Goal: Information Seeking & Learning: Learn about a topic

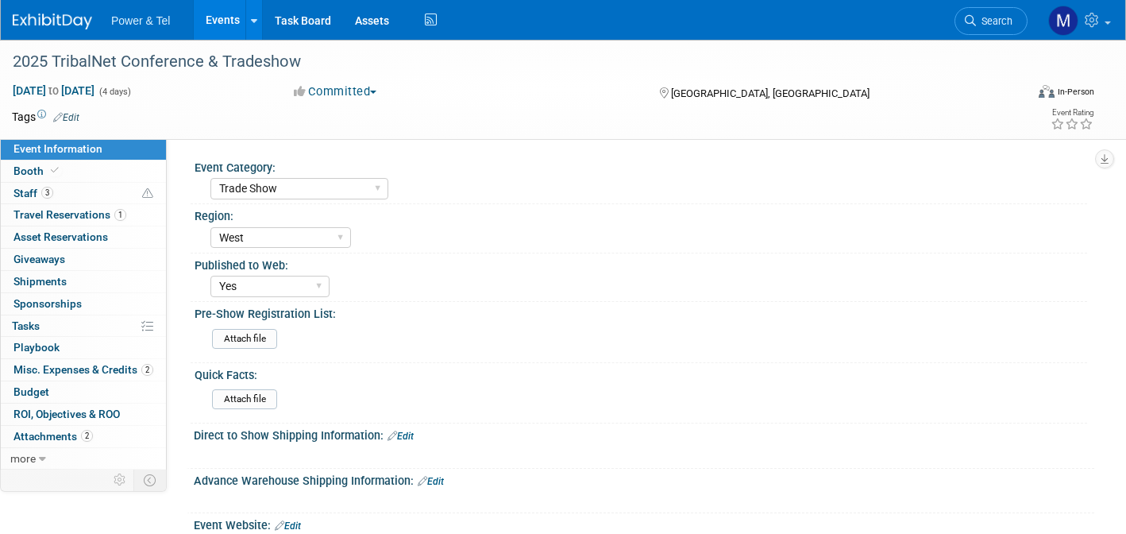
select select "Trade Show"
select select "West"
select select "Yes"
click at [985, 27] on link "Search" at bounding box center [990, 21] width 73 height 28
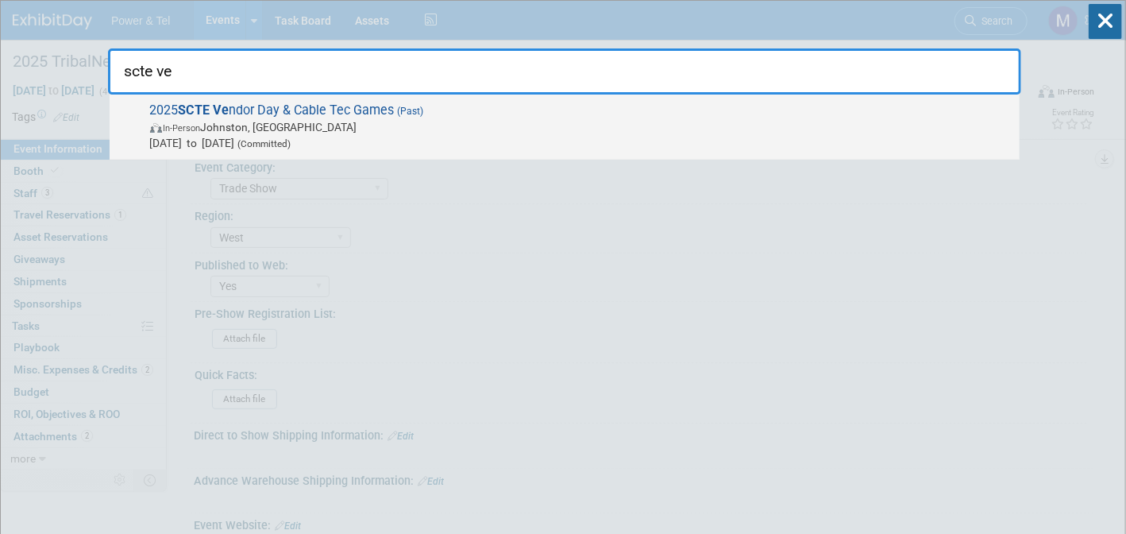
type input "scte ve"
click at [591, 96] on div "2025 SCTE Ve ndor Day & Cable Tec Games (Past) In-Person [PERSON_NAME], [GEOGRA…" at bounding box center [565, 126] width 910 height 65
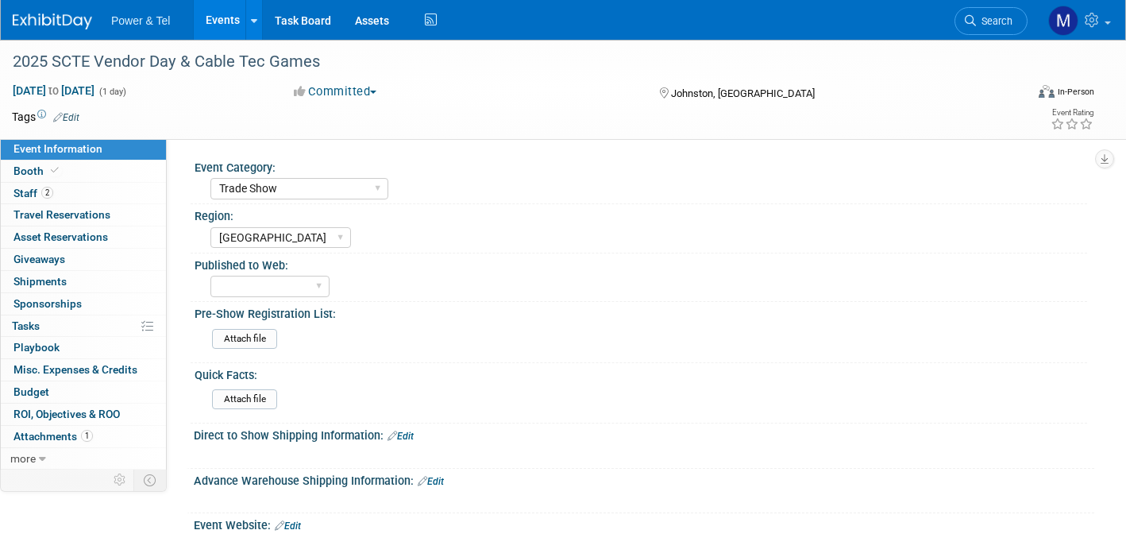
select select "Trade Show"
select select "[GEOGRAPHIC_DATA]"
click at [114, 177] on link "Booth" at bounding box center [83, 170] width 165 height 21
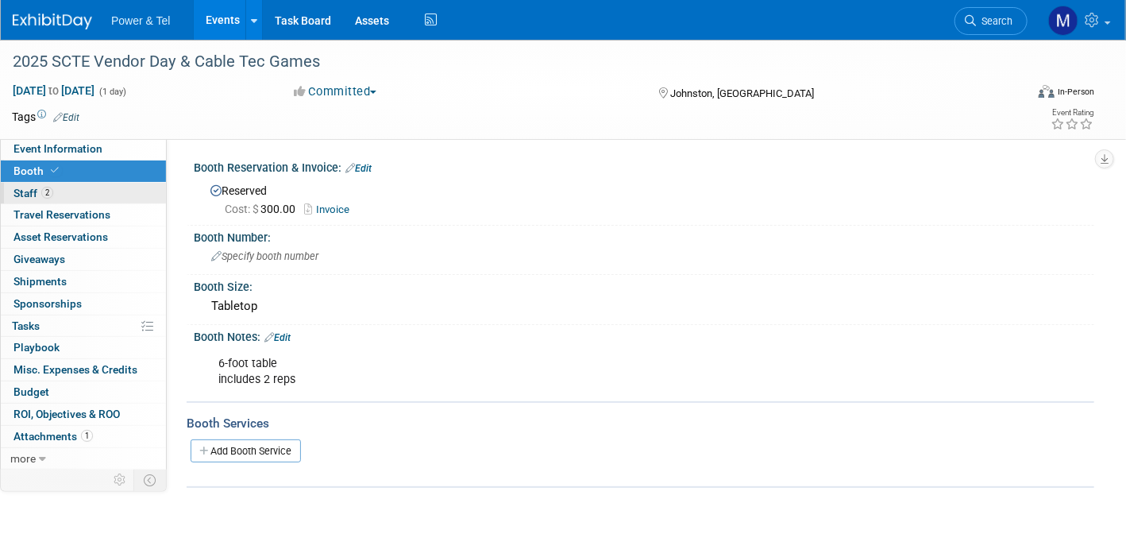
click at [120, 202] on link "2 Staff 2" at bounding box center [83, 193] width 165 height 21
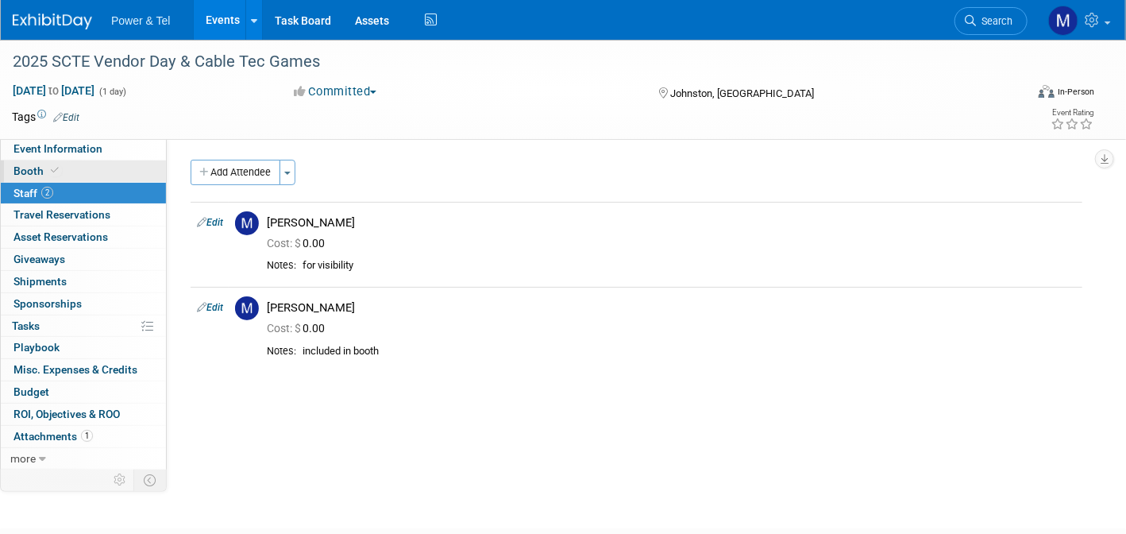
click at [134, 165] on link "Booth" at bounding box center [83, 170] width 165 height 21
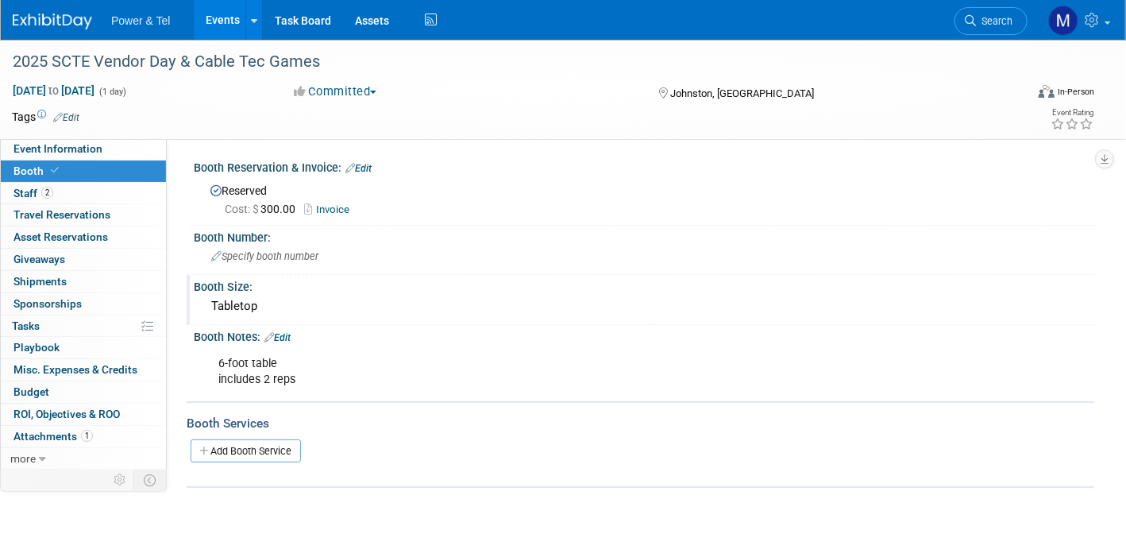
click at [966, 285] on div "Booth Size:" at bounding box center [644, 285] width 900 height 20
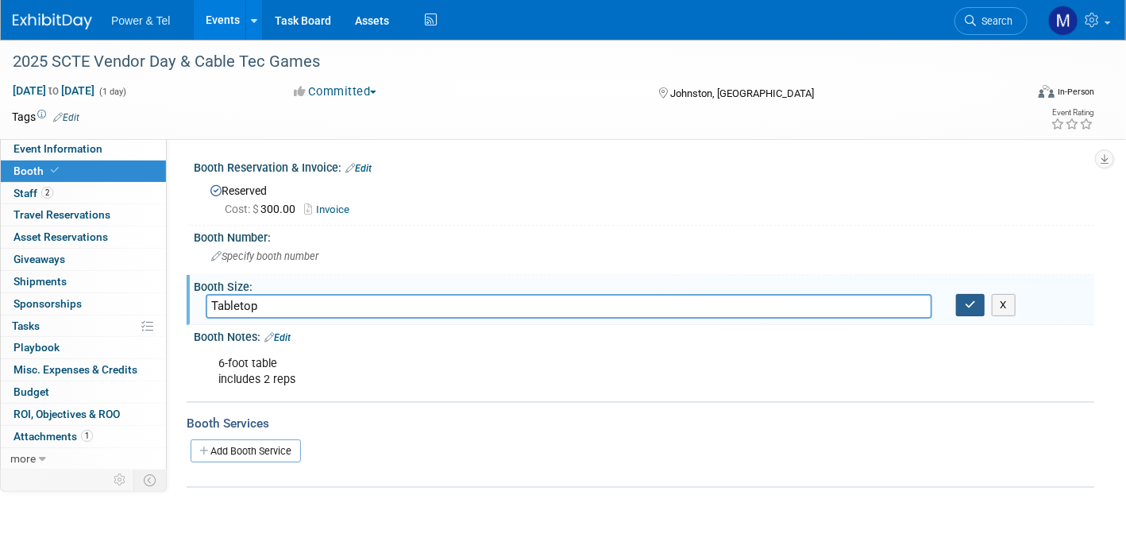
click at [978, 304] on button "button" at bounding box center [970, 305] width 29 height 22
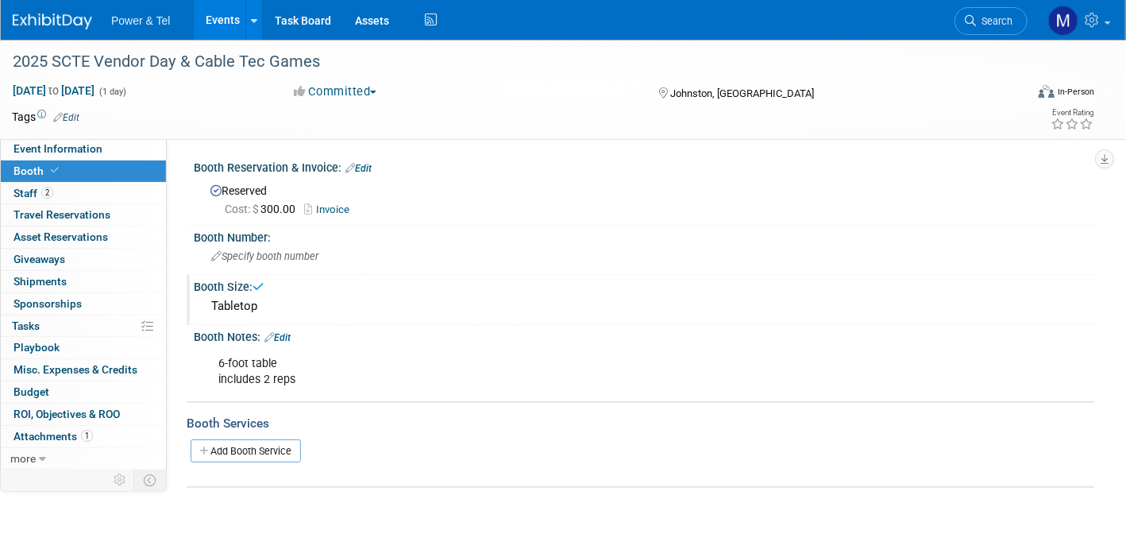
click at [78, 21] on img at bounding box center [52, 21] width 79 height 16
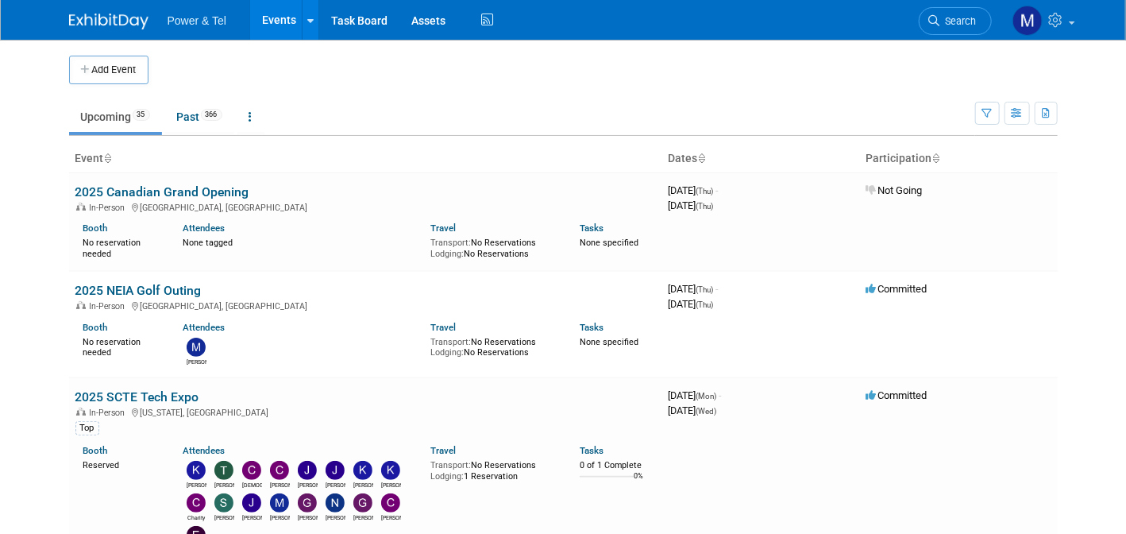
click at [977, 17] on span "Search" at bounding box center [958, 21] width 37 height 12
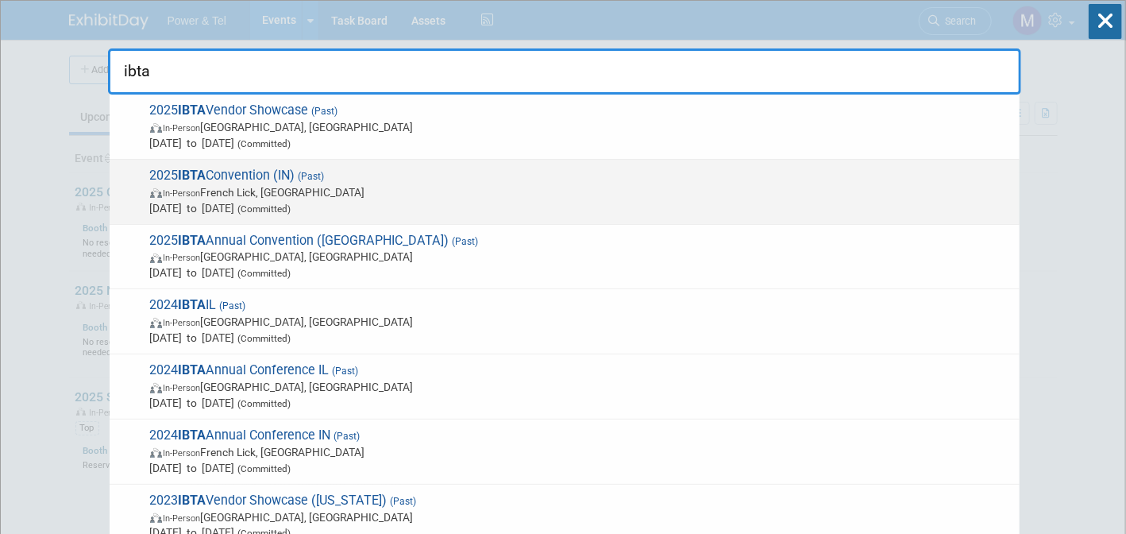
type input "ibta"
click at [589, 200] on span "Jul 1, 2025 to Jul 3, 2025 (Committed)" at bounding box center [581, 208] width 862 height 16
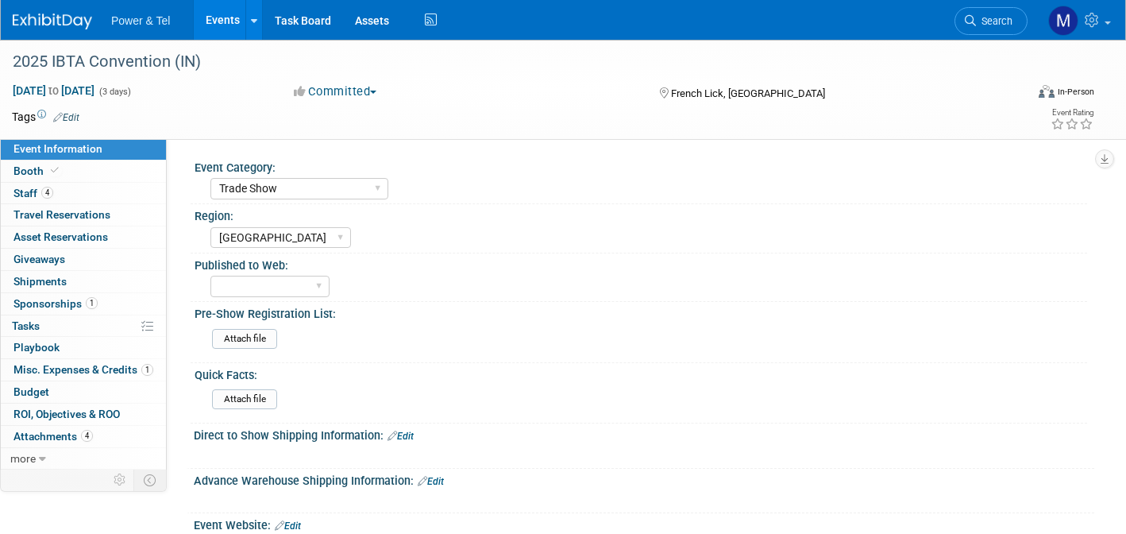
select select "Trade Show"
select select "[GEOGRAPHIC_DATA]"
click at [994, 26] on span "Search" at bounding box center [994, 21] width 37 height 12
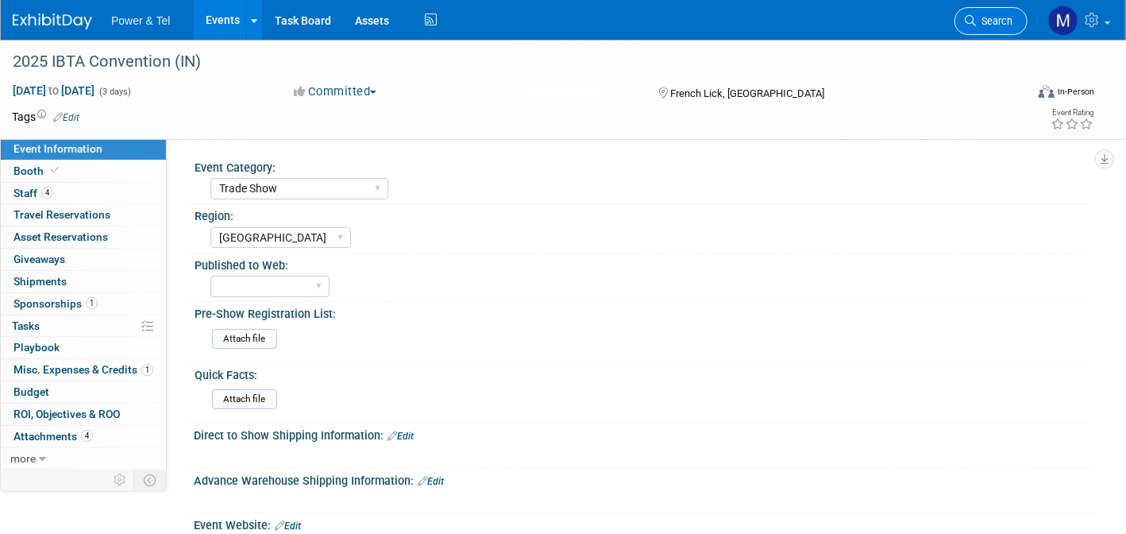
click at [989, 32] on link "Search" at bounding box center [990, 21] width 73 height 28
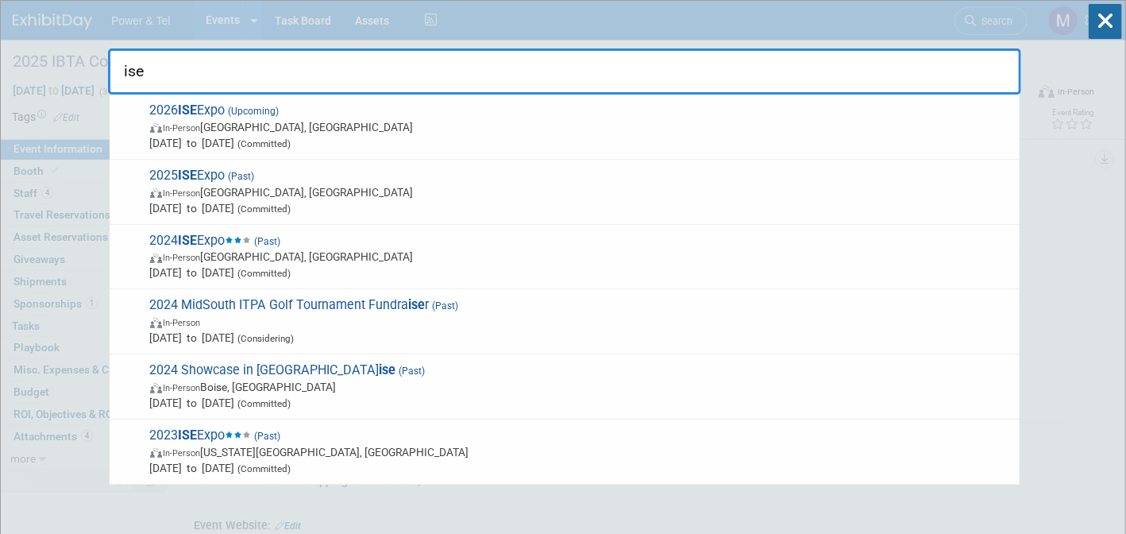
drag, startPoint x: 418, startPoint y: 79, endPoint x: 116, endPoint y: 79, distance: 301.7
click at [116, 79] on input "ise" at bounding box center [564, 71] width 913 height 46
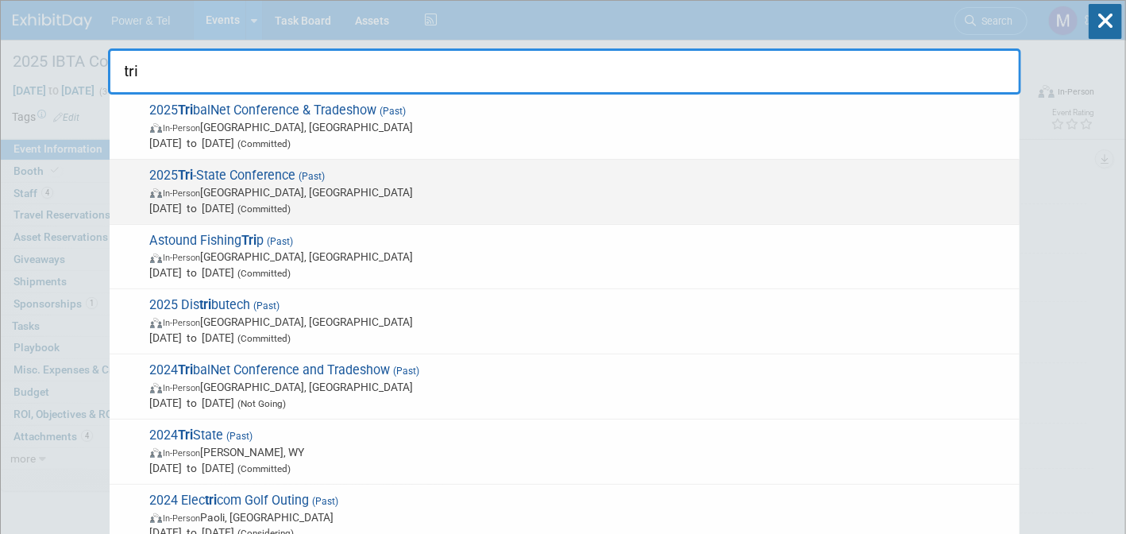
type input "tri"
click at [219, 168] on span "2025 Tri -State Conference (Past) In-Person Sun Valley, ID Jul 29, 2025 to Jul …" at bounding box center [578, 192] width 866 height 48
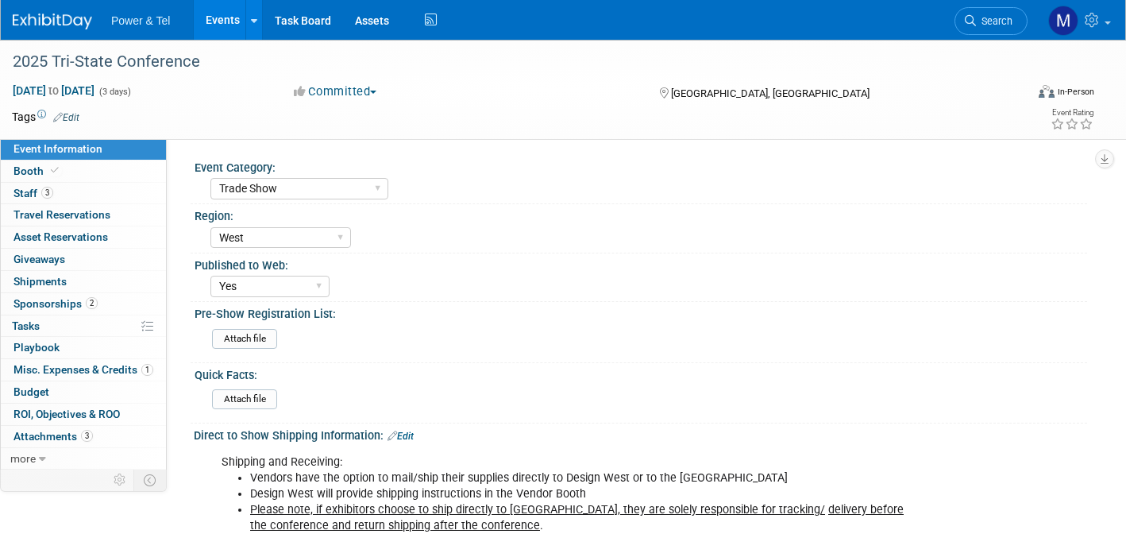
select select "Trade Show"
select select "West"
select select "Yes"
click at [70, 187] on link "3 Staff 3" at bounding box center [83, 193] width 165 height 21
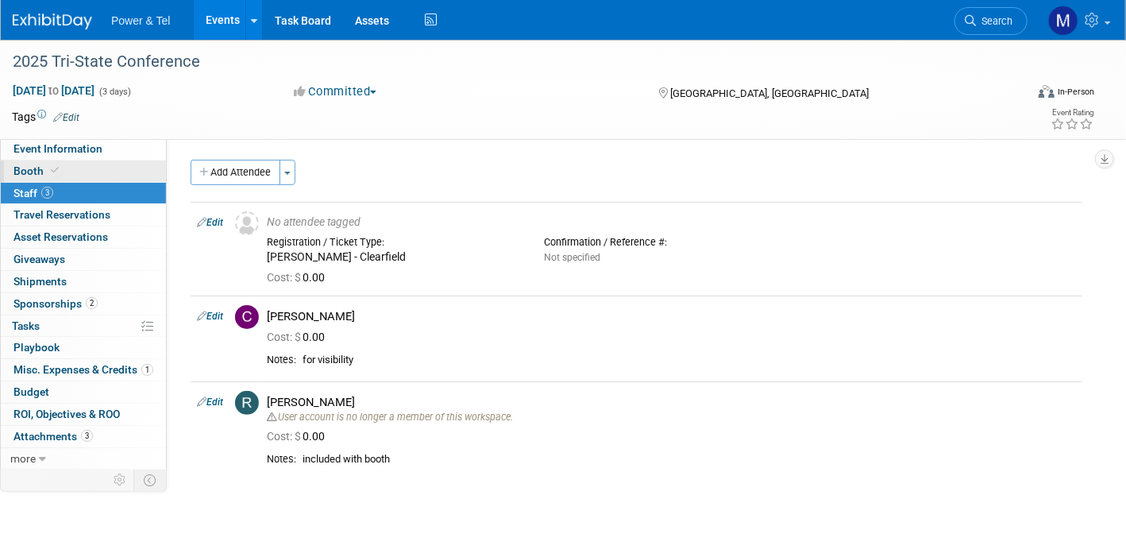
click at [129, 165] on link "Booth" at bounding box center [83, 170] width 165 height 21
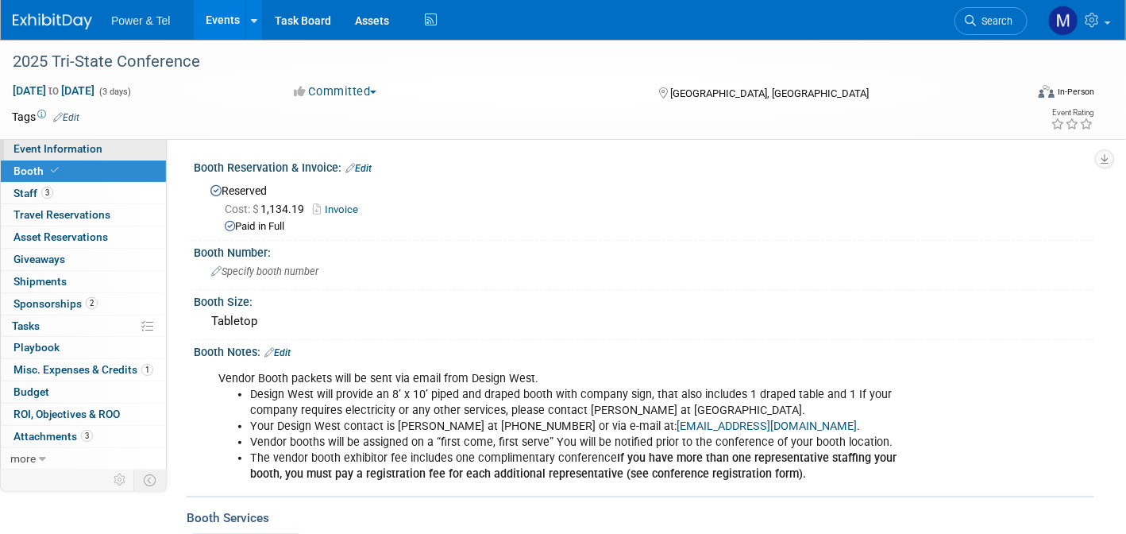
click at [141, 153] on link "Event Information" at bounding box center [83, 148] width 165 height 21
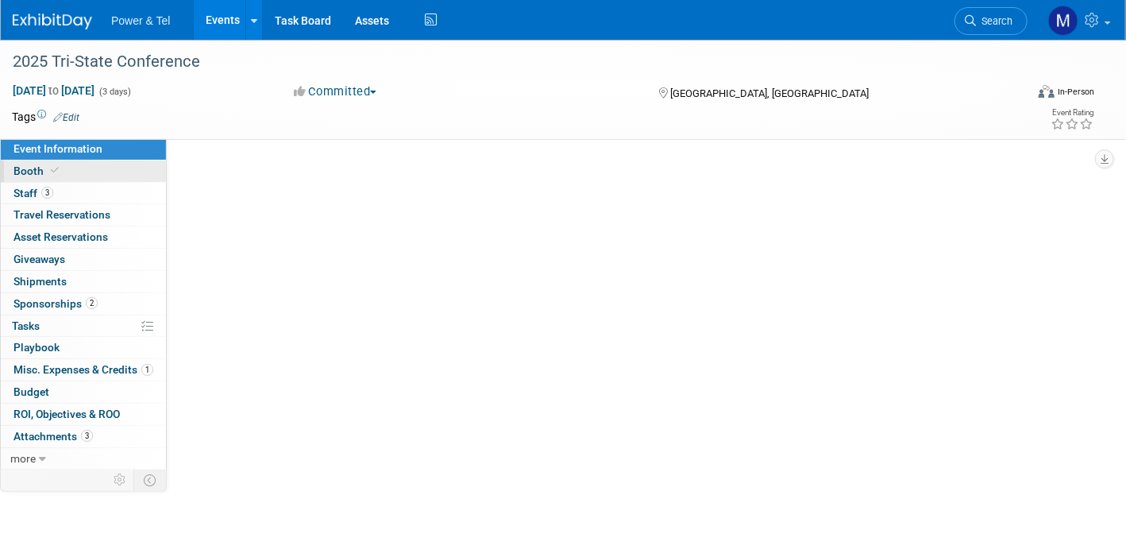
select select "Trade Show"
select select "West"
select select "Yes"
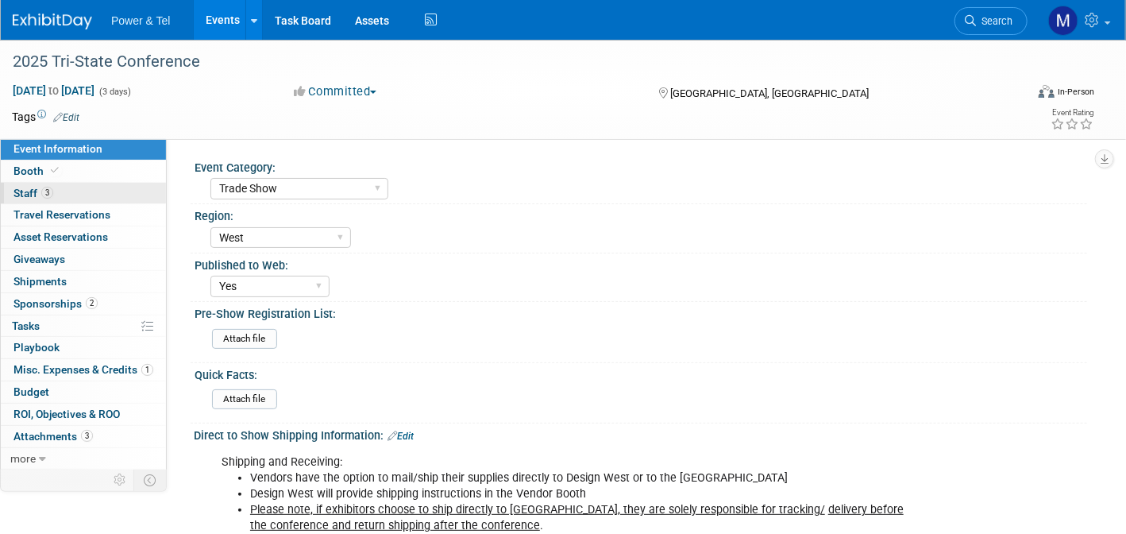
click at [132, 190] on link "3 Staff 3" at bounding box center [83, 193] width 165 height 21
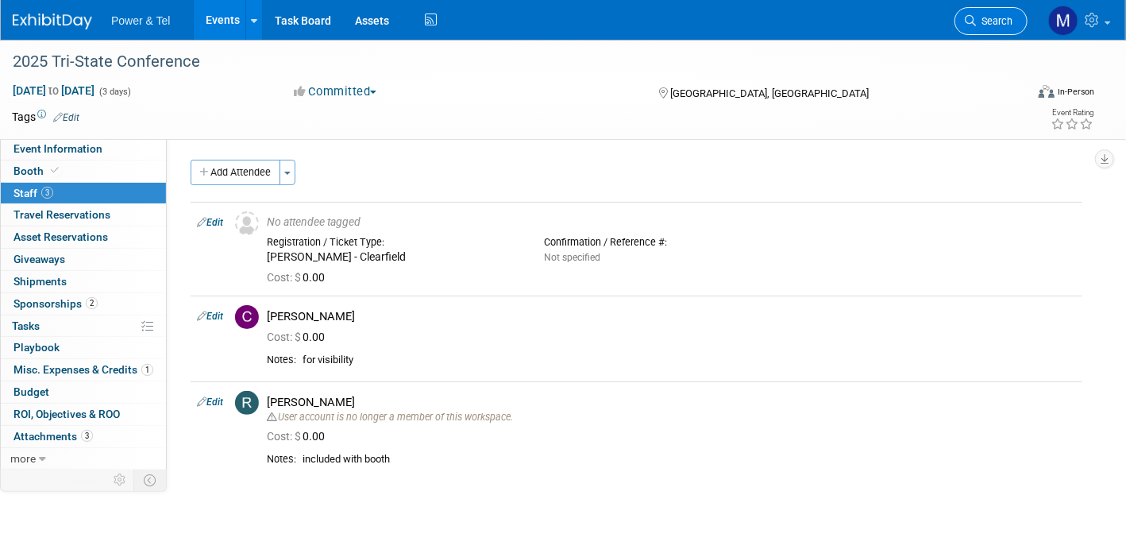
click at [979, 9] on link "Search" at bounding box center [990, 21] width 73 height 28
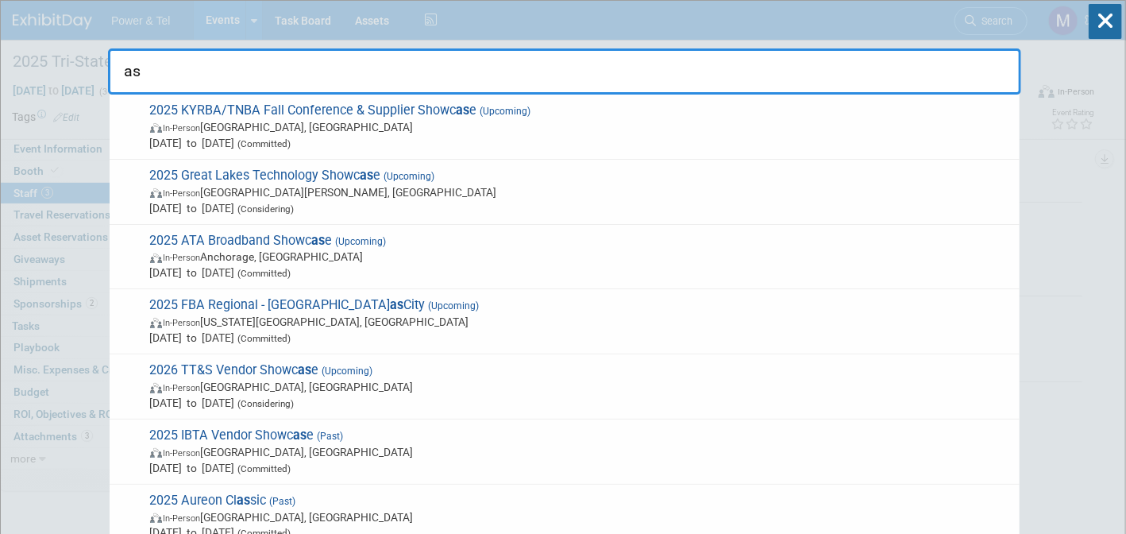
type input "a"
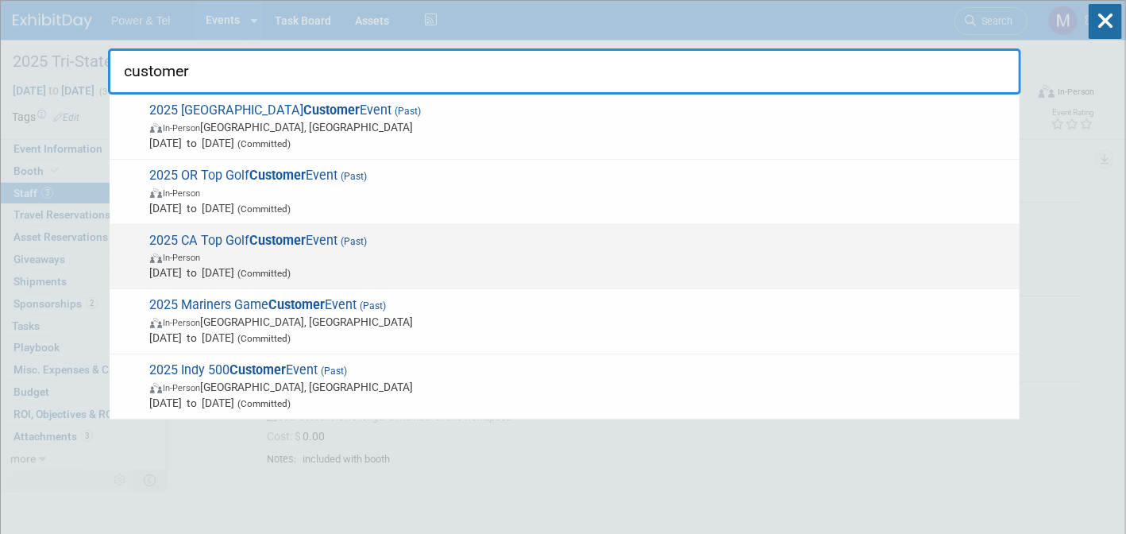
type input "customer"
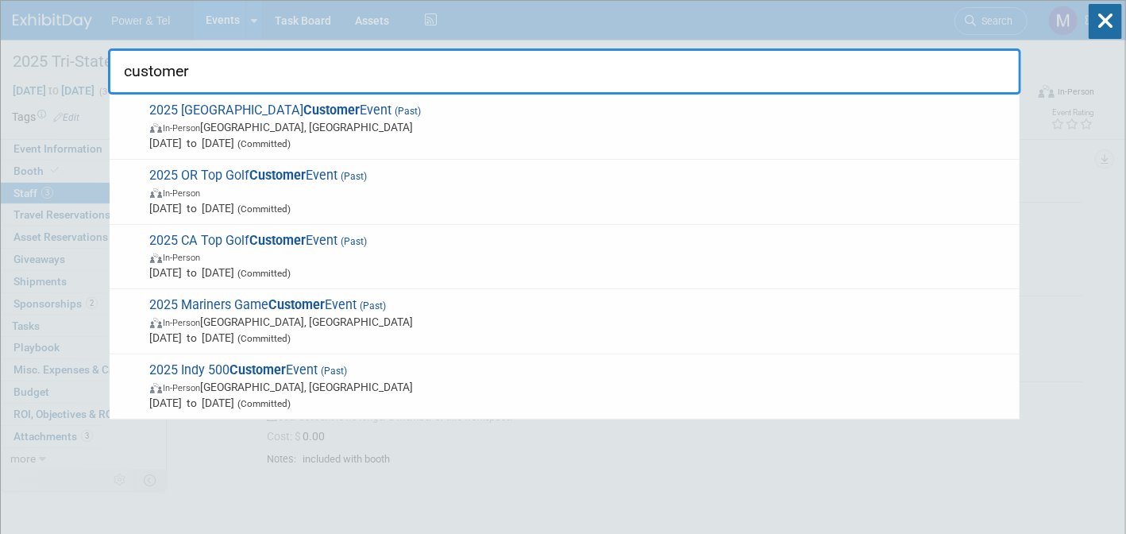
click at [521, 228] on div "2025 CA Top Golf Customer Event (Past) In-Person Sep 8, 2025 to Sep 8, 2025 (Co…" at bounding box center [565, 257] width 910 height 65
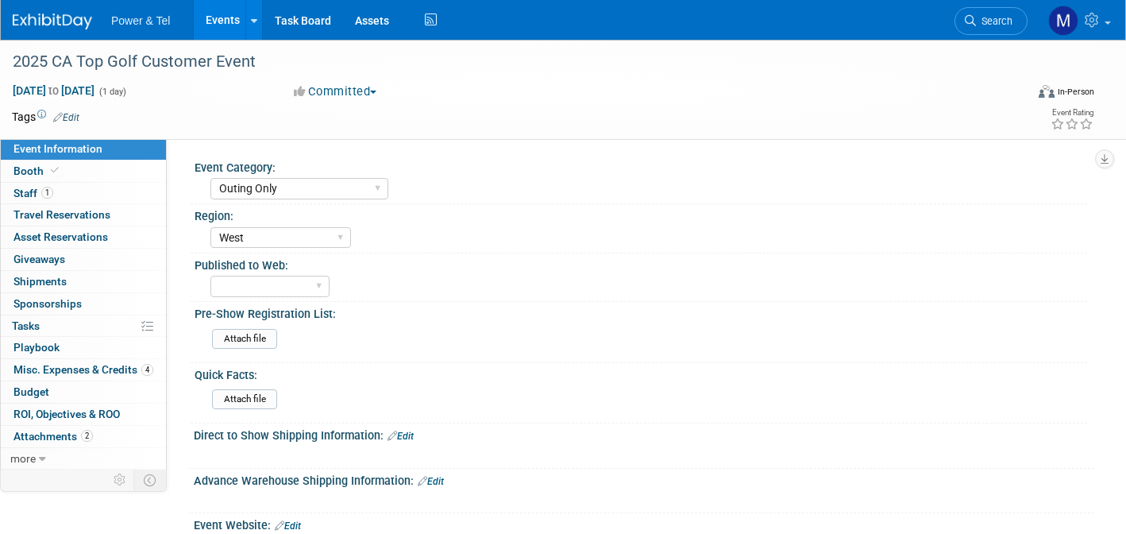
select select "Outing Only"
select select "West"
click at [985, 25] on span "Search" at bounding box center [994, 21] width 37 height 12
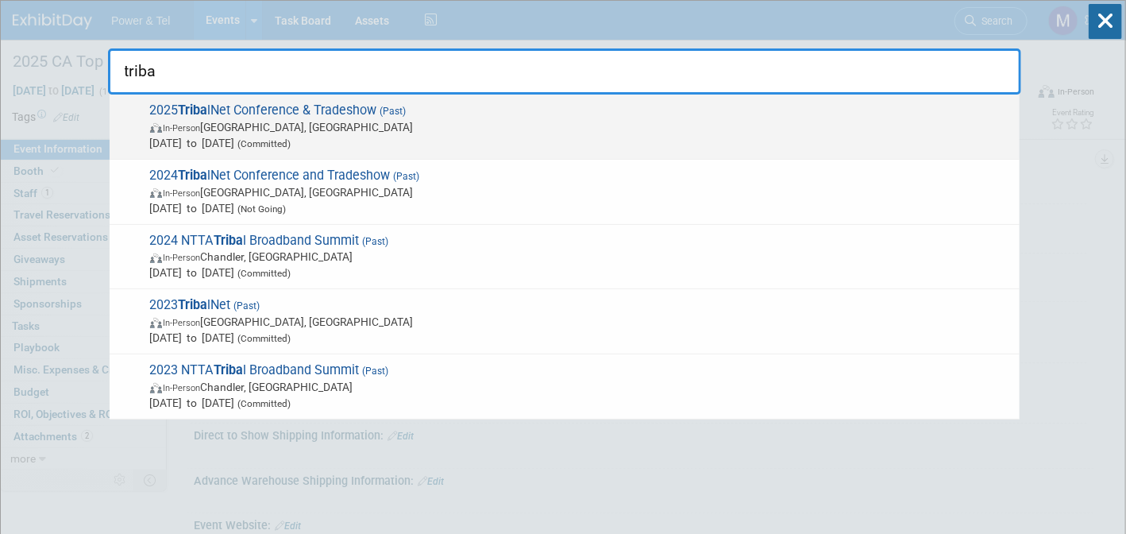
type input "triba"
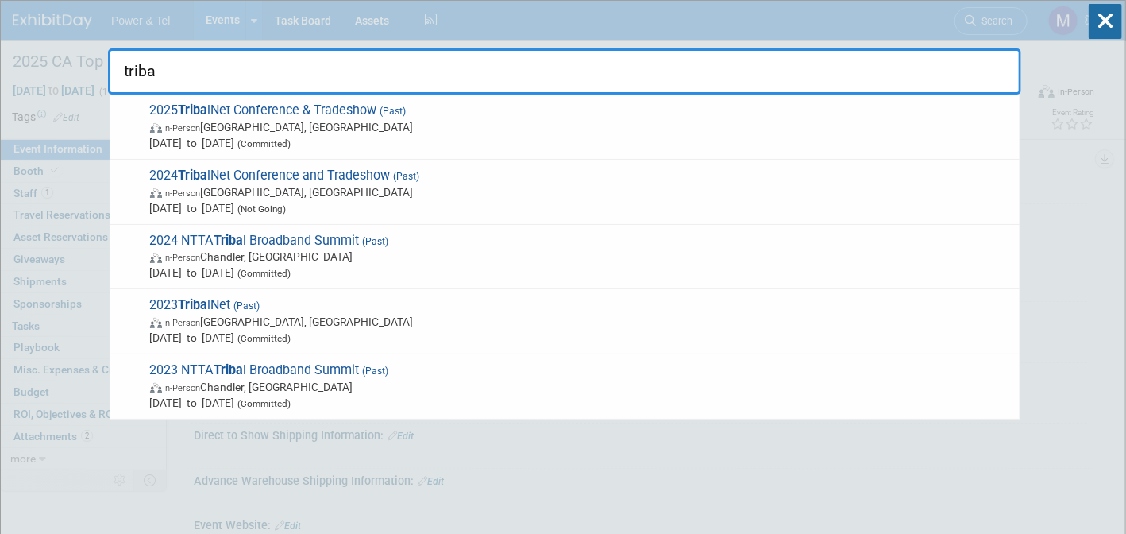
click at [549, 129] on span "In-Person [GEOGRAPHIC_DATA], [GEOGRAPHIC_DATA]" at bounding box center [581, 127] width 862 height 16
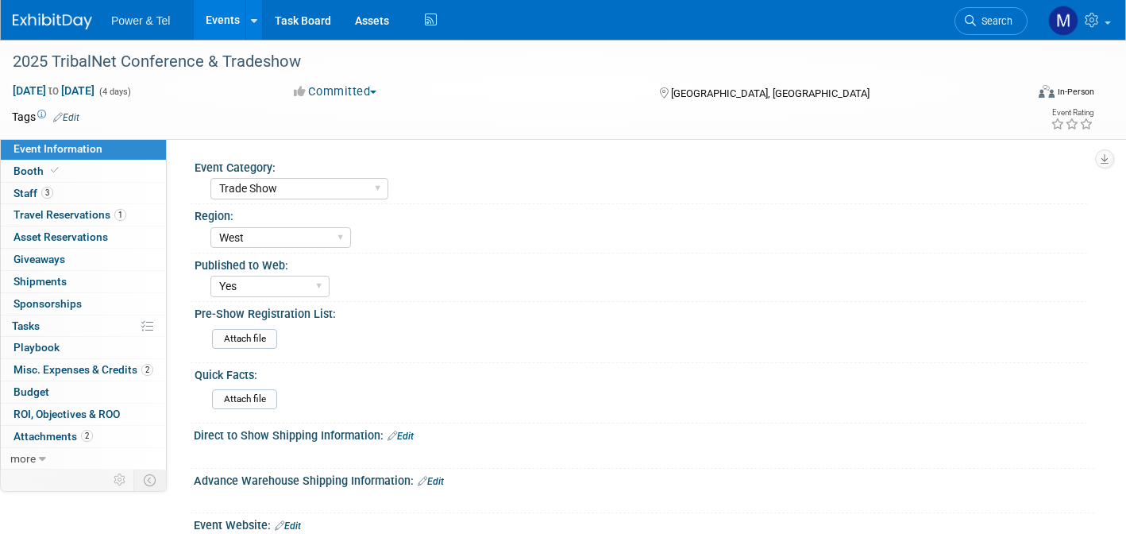
select select "Trade Show"
select select "West"
select select "Yes"
click at [978, 15] on span "Search" at bounding box center [994, 21] width 37 height 12
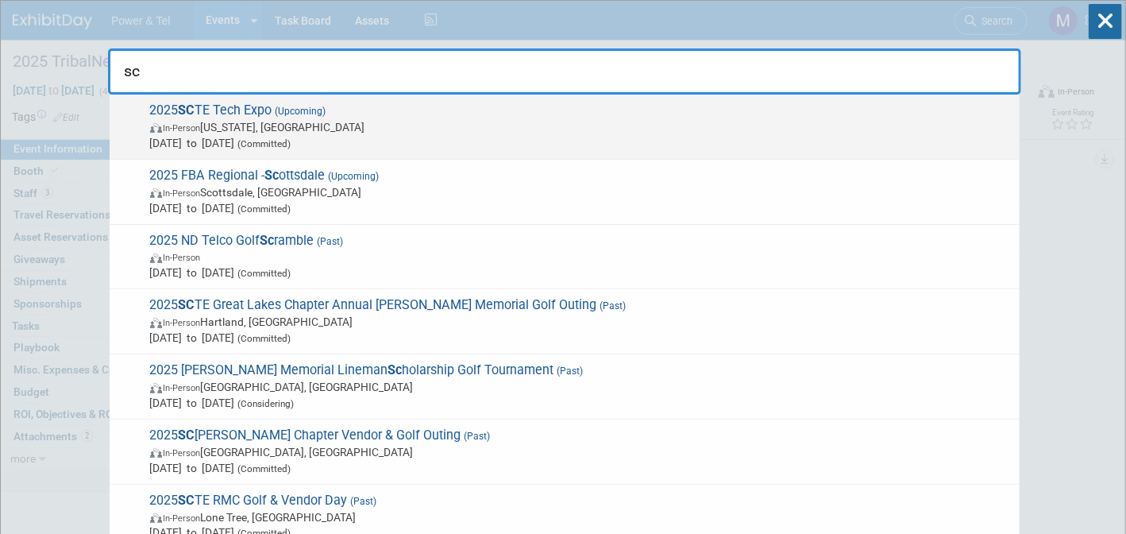
type input "sc"
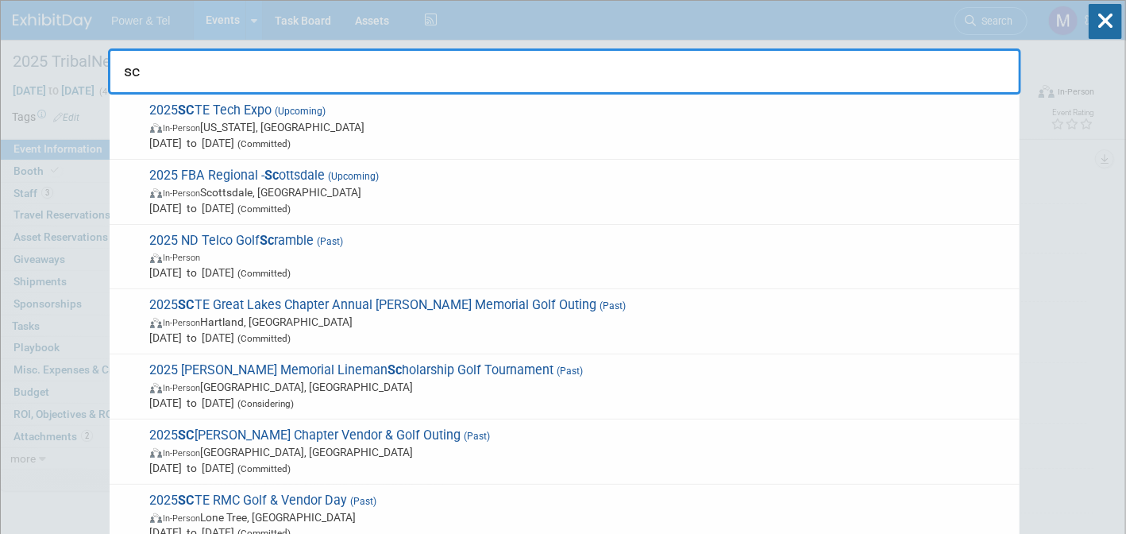
click at [372, 119] on span "In-Person Washington, DC" at bounding box center [581, 127] width 862 height 16
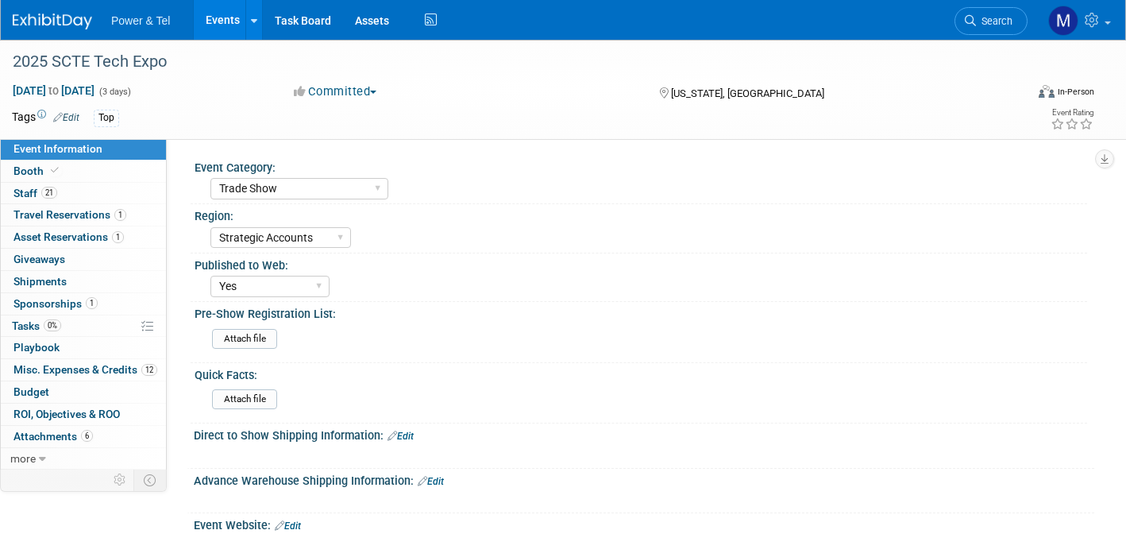
select select "Trade Show"
select select "Strategic Accounts"
select select "Yes"
